Goal: Task Accomplishment & Management: Use online tool/utility

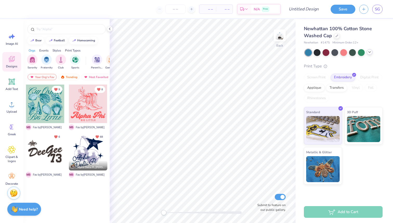
click at [369, 51] on icon at bounding box center [369, 52] width 4 height 4
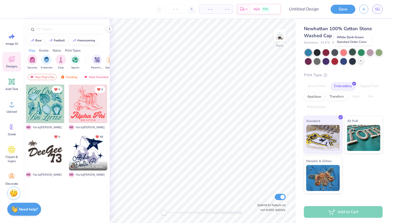
click at [352, 52] on div at bounding box center [352, 52] width 7 height 7
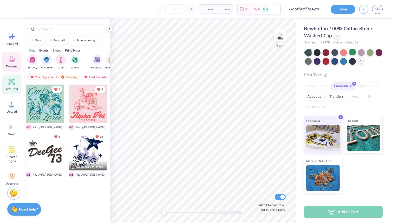
click at [10, 86] on div "Add Text" at bounding box center [11, 84] width 19 height 19
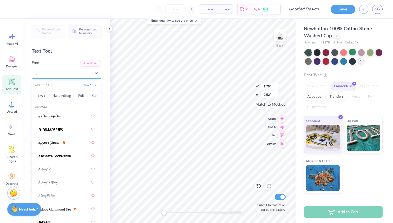
click at [74, 71] on div "Super Dream" at bounding box center [64, 73] width 55 height 8
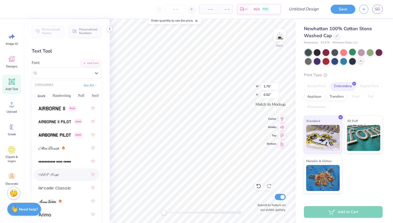
scroll to position [141, 0]
click at [12, 61] on icon at bounding box center [11, 60] width 5 height 4
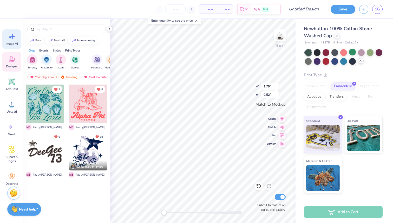
click at [14, 39] on icon at bounding box center [12, 36] width 8 height 8
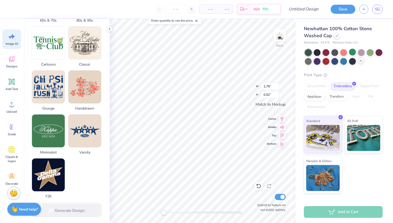
scroll to position [0, 0]
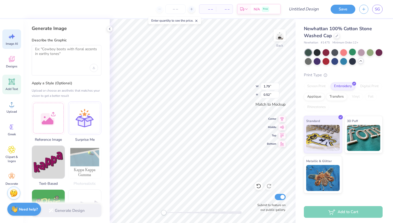
click at [14, 83] on icon at bounding box center [11, 81] width 5 height 5
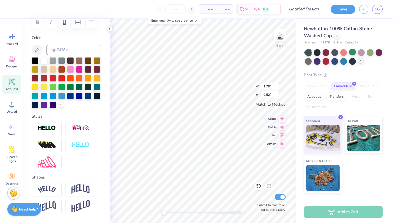
scroll to position [100, 0]
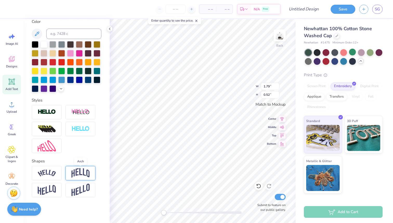
click at [84, 170] on img at bounding box center [80, 173] width 18 height 10
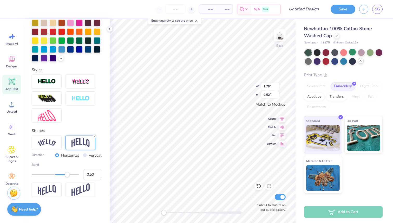
scroll to position [0, 0]
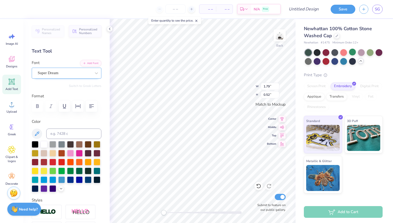
click at [62, 74] on div "Super Dream" at bounding box center [64, 73] width 55 height 8
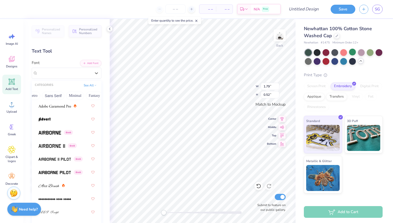
scroll to position [105, 0]
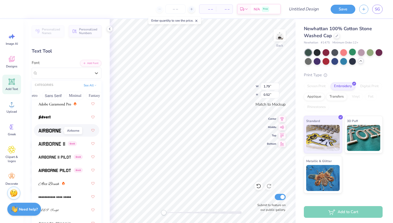
click at [53, 130] on img at bounding box center [49, 131] width 23 height 4
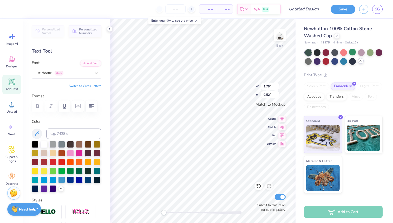
type input "1.71"
type input "0.78"
type textarea "TEXDo goodT"
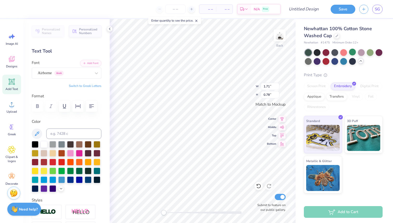
type textarea "Do good"
click at [12, 83] on icon at bounding box center [11, 81] width 5 height 5
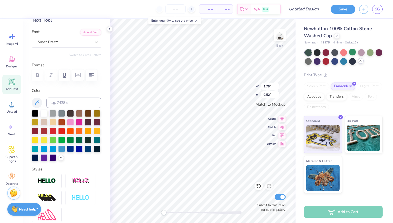
scroll to position [100, 0]
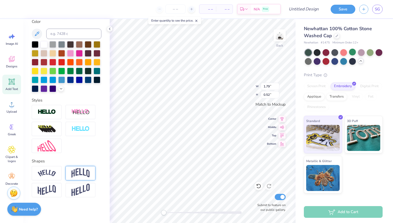
click at [85, 170] on img at bounding box center [80, 173] width 18 height 10
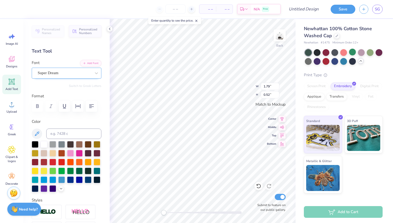
click at [80, 74] on div "Super Dream" at bounding box center [64, 73] width 55 height 8
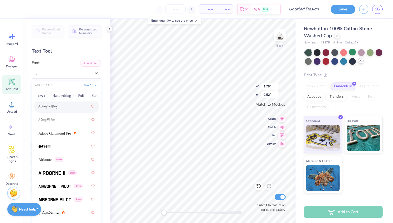
scroll to position [84, 0]
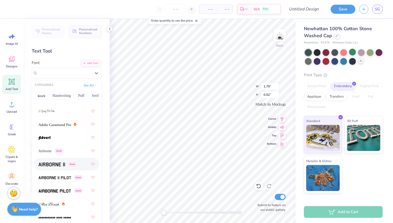
click at [61, 164] on img at bounding box center [51, 164] width 26 height 4
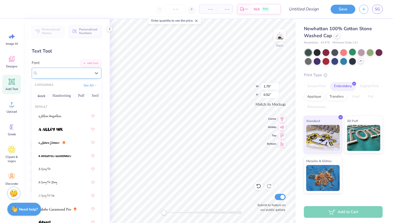
click at [78, 72] on div "Airborne II Greek" at bounding box center [64, 73] width 55 height 8
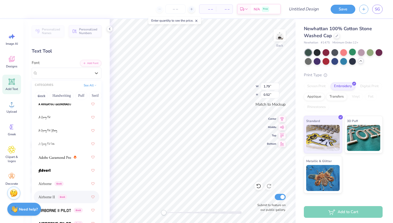
scroll to position [56, 0]
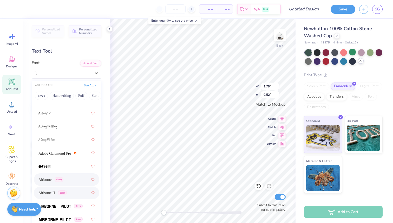
click at [51, 177] on span "Airborne" at bounding box center [44, 179] width 13 height 5
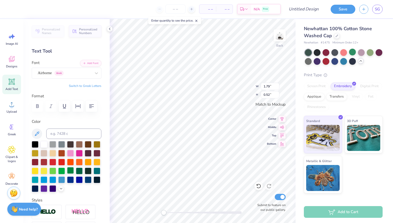
scroll to position [0, 0]
type textarea "T"
type textarea "Do good"
click at [39, 133] on icon at bounding box center [37, 133] width 6 height 6
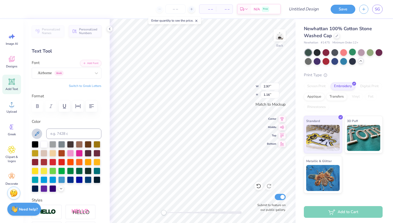
click at [38, 134] on icon at bounding box center [37, 133] width 6 height 6
click at [79, 170] on div at bounding box center [79, 170] width 7 height 7
type input "3.82"
type input "1.49"
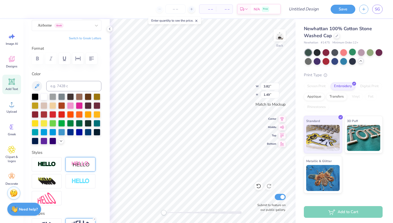
scroll to position [130, 0]
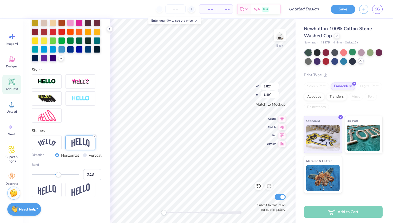
type input "0.12"
drag, startPoint x: 66, startPoint y: 176, endPoint x: 58, endPoint y: 176, distance: 7.8
click at [58, 176] on div "Accessibility label" at bounding box center [58, 174] width 5 height 5
type input "0.26"
drag, startPoint x: 59, startPoint y: 176, endPoint x: 62, endPoint y: 176, distance: 2.6
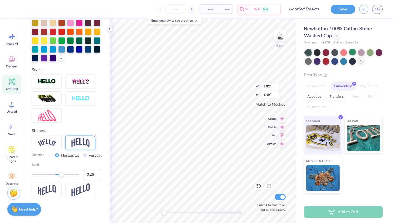
click at [62, 176] on div "Accessibility label" at bounding box center [61, 174] width 5 height 5
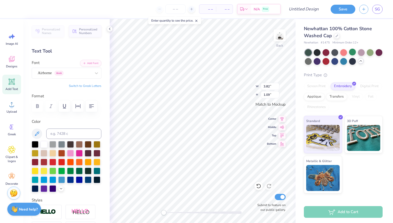
click at [94, 84] on button "Switch to Greek Letters" at bounding box center [85, 86] width 32 height 4
click at [94, 84] on button "Switch to Normal Letters" at bounding box center [84, 86] width 35 height 4
click at [86, 72] on div "Airborne Greek" at bounding box center [64, 73] width 55 height 8
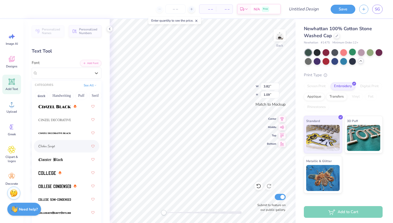
scroll to position [910, 0]
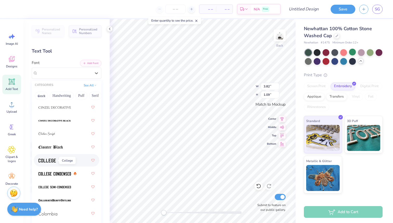
click at [46, 158] on span at bounding box center [46, 159] width 17 height 5
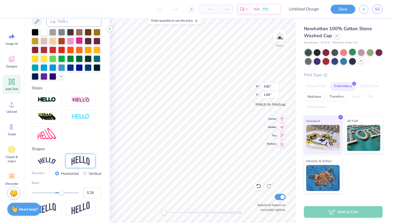
scroll to position [130, 0]
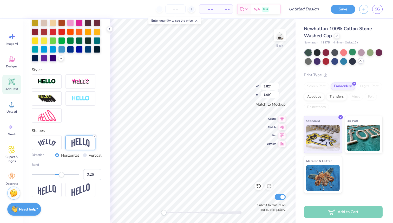
type input "3.94"
type input "1.23"
type textarea "Do gooD"
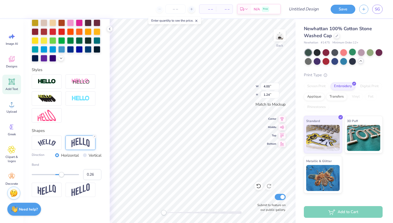
type textarea "DO GOOD"
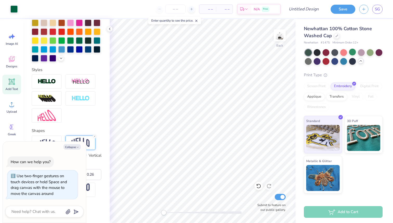
click at [159, 211] on div "Back Submit to feature on our public gallery." at bounding box center [203, 121] width 186 height 204
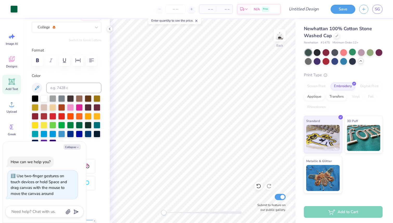
scroll to position [0, 0]
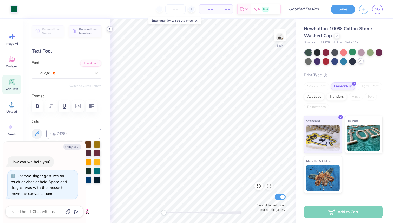
click at [109, 29] on polyline at bounding box center [109, 29] width 1 height 2
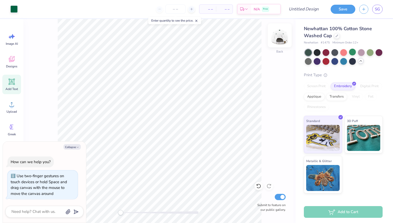
click at [282, 36] on img at bounding box center [279, 35] width 21 height 21
click at [11, 125] on icon at bounding box center [12, 127] width 8 height 8
type textarea "x"
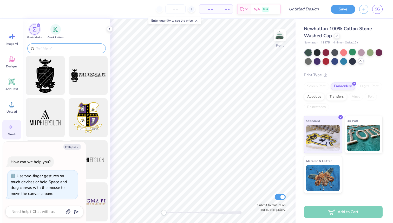
click at [62, 50] on input "text" at bounding box center [69, 48] width 67 height 5
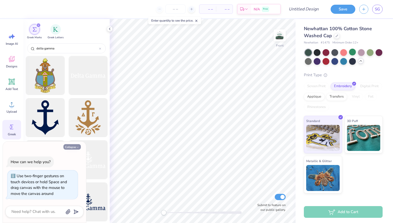
type input "delta gamma"
click at [77, 145] on icon "button" at bounding box center [77, 146] width 3 height 3
type textarea "x"
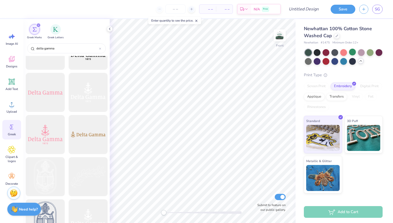
scroll to position [576, 0]
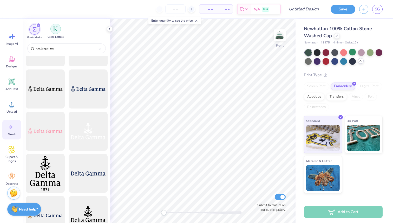
click at [58, 31] on div "filter for Greek Letters" at bounding box center [55, 29] width 10 height 10
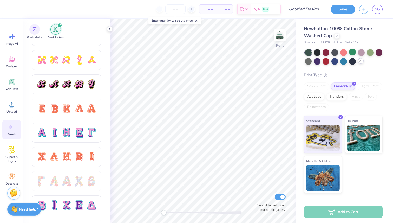
scroll to position [0, 0]
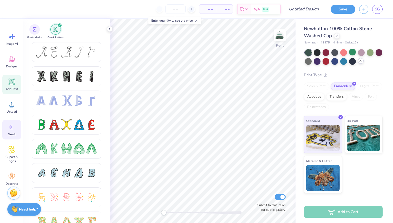
click at [10, 84] on icon at bounding box center [12, 82] width 8 height 8
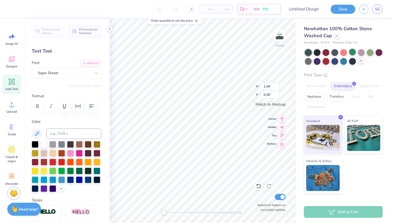
type textarea "dg"
click at [82, 72] on div "Super Dream" at bounding box center [64, 73] width 55 height 8
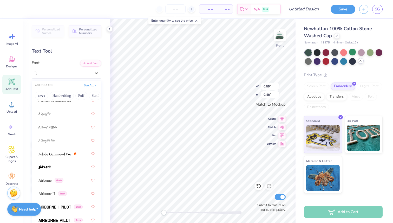
scroll to position [64, 0]
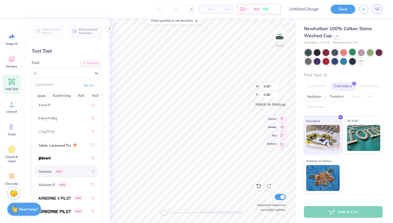
click at [47, 171] on span "Airborne" at bounding box center [44, 171] width 13 height 5
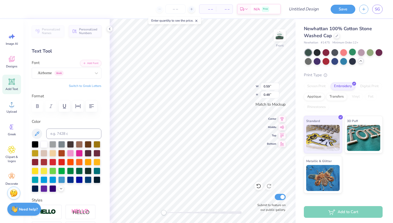
click at [88, 85] on button "Switch to Greek Letters" at bounding box center [85, 86] width 32 height 4
type input "1.26"
type input "0.80"
type input "0.71"
type input "0.45"
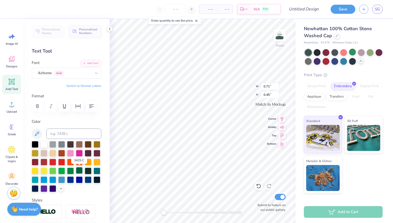
click at [77, 171] on div at bounding box center [79, 170] width 7 height 7
click at [82, 71] on div "Airborne Greek" at bounding box center [64, 73] width 55 height 8
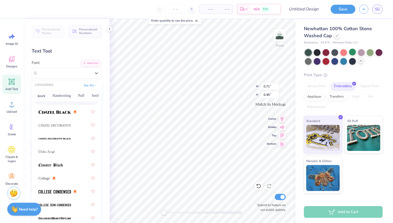
scroll to position [906, 0]
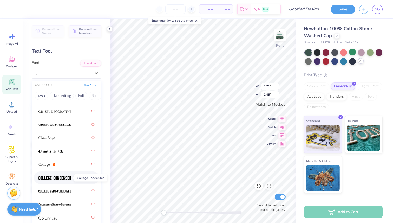
click at [60, 178] on img at bounding box center [54, 178] width 32 height 4
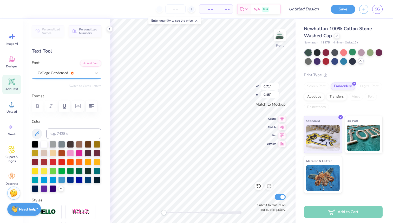
click at [82, 73] on div "College Condensed" at bounding box center [64, 73] width 55 height 8
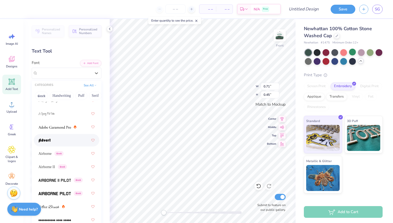
scroll to position [85, 0]
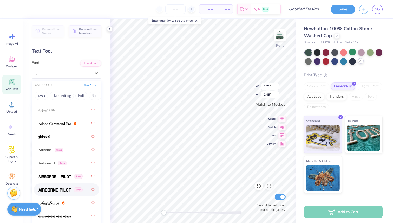
click at [58, 188] on span at bounding box center [54, 189] width 32 height 5
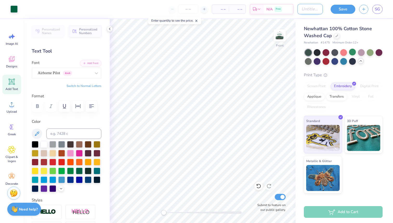
click at [316, 10] on input "Design Title" at bounding box center [309, 9] width 25 height 10
type input "Anchor Splash Hat"
click at [341, 11] on button "Save" at bounding box center [342, 8] width 25 height 9
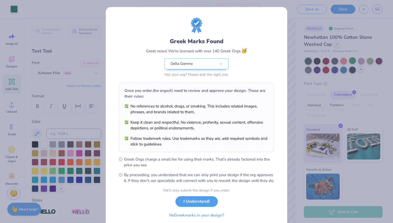
scroll to position [21, 0]
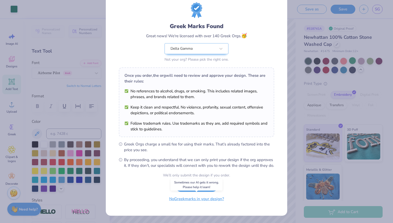
click at [186, 199] on button "No Greek marks in your design?" at bounding box center [197, 198] width 64 height 11
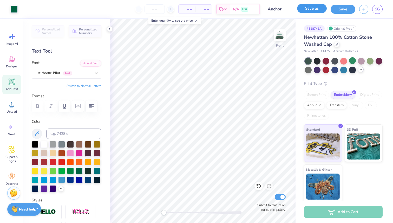
click at [306, 9] on button "Save as" at bounding box center [312, 8] width 30 height 9
click at [378, 8] on div "Art colors – – Per Item – – Total Est. Delivery N/A Free Design Title Anchor Sp…" at bounding box center [196, 111] width 393 height 223
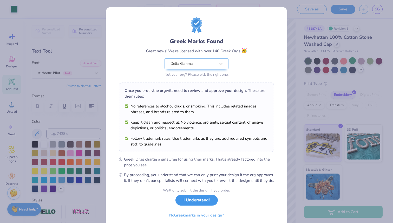
click at [189, 205] on button "I Understand!" at bounding box center [196, 200] width 42 height 11
